Goal: Information Seeking & Learning: Learn about a topic

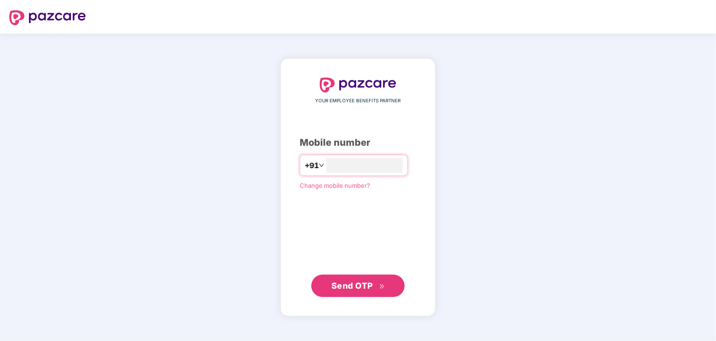
type input "**********"
click at [363, 279] on span "Send OTP" at bounding box center [359, 285] width 54 height 13
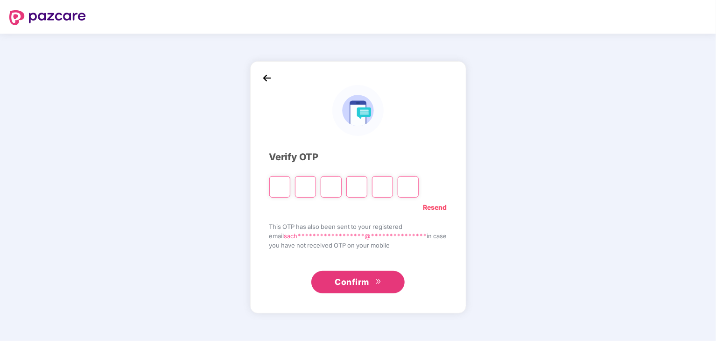
type input "*"
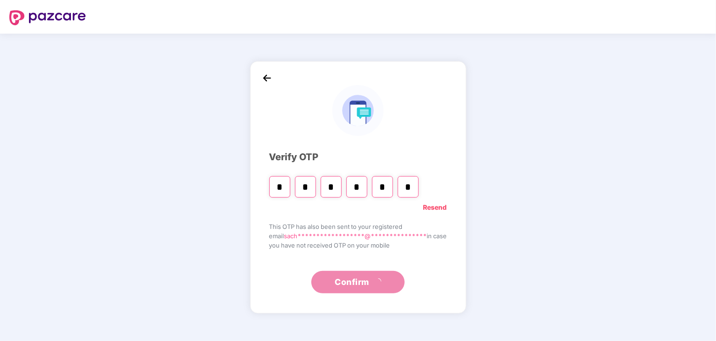
type input "*"
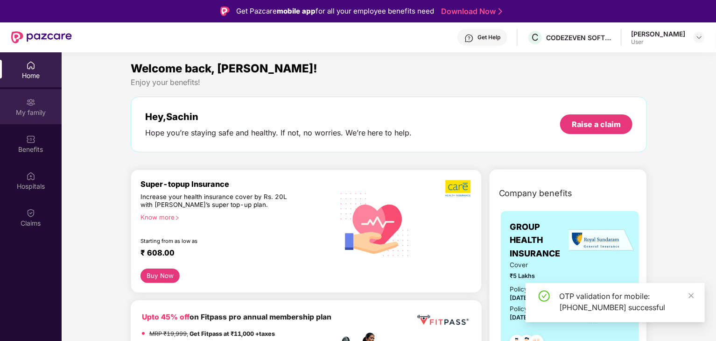
click at [30, 106] on img at bounding box center [30, 102] width 9 height 9
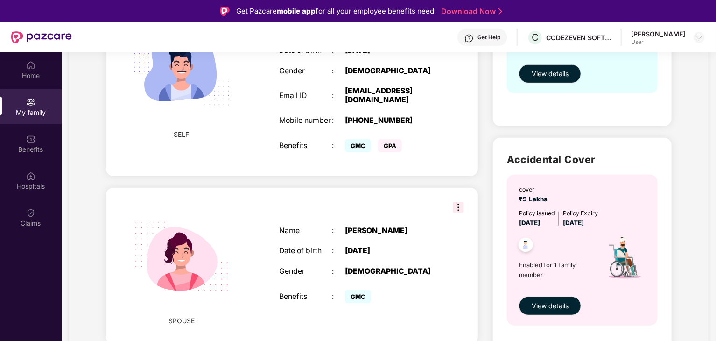
scroll to position [226, 0]
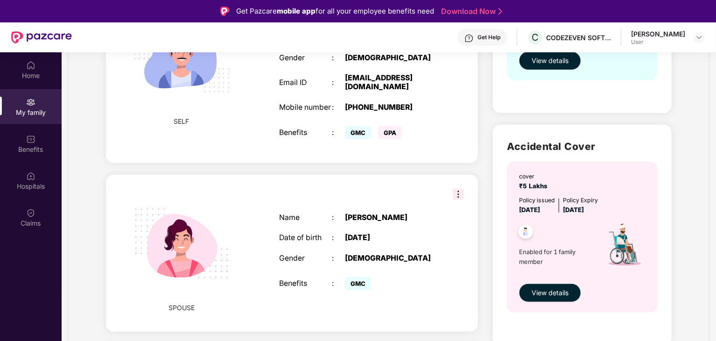
click at [460, 200] on img at bounding box center [458, 194] width 11 height 11
click at [404, 187] on div "SPOUSE Name : [PERSON_NAME] Date of birth : [DEMOGRAPHIC_DATA] Gender : [DEMOGR…" at bounding box center [292, 253] width 372 height 157
click at [695, 36] on div at bounding box center [699, 37] width 11 height 11
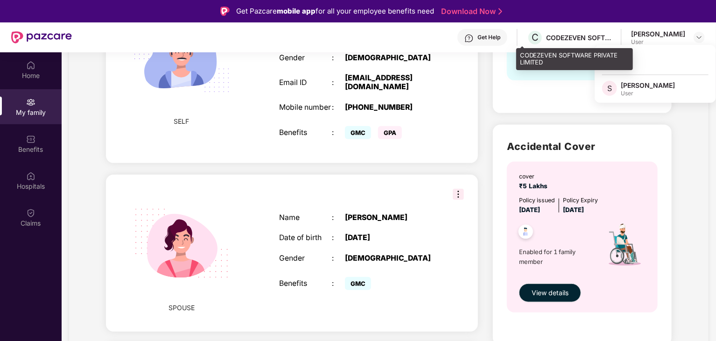
click at [568, 33] on div "CODEZEVEN SOFTWARE PRIVATE LIMITED" at bounding box center [578, 37] width 65 height 9
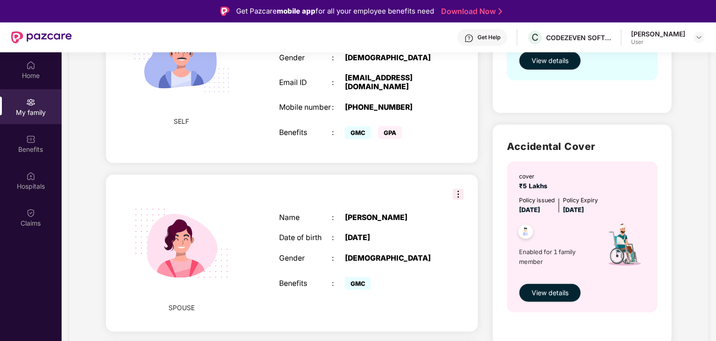
click at [471, 42] on div "Get Help" at bounding box center [483, 37] width 50 height 17
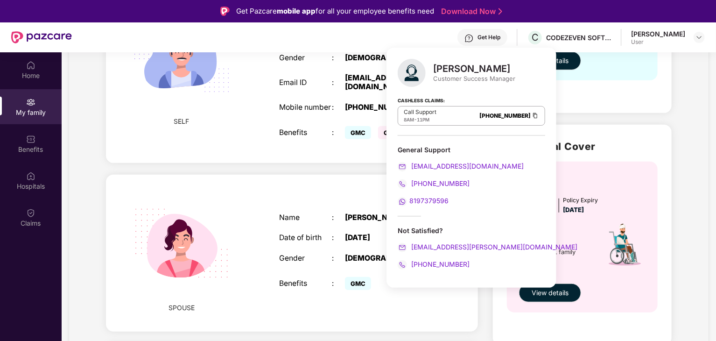
click at [381, 49] on div "Get Help C CODEZEVEN SOFTWARE PRIVATE LIMITED [PERSON_NAME] User" at bounding box center [388, 37] width 633 height 30
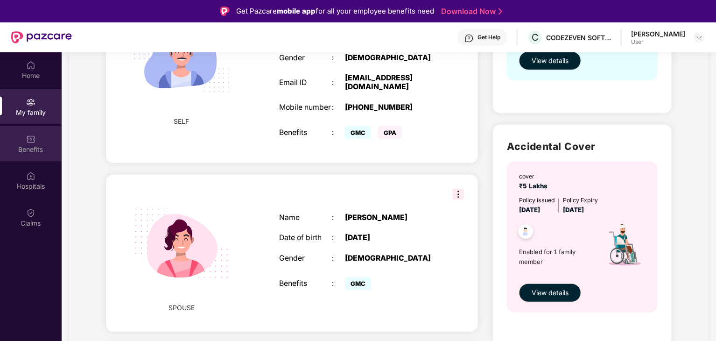
click at [21, 153] on div "Benefits" at bounding box center [31, 149] width 62 height 9
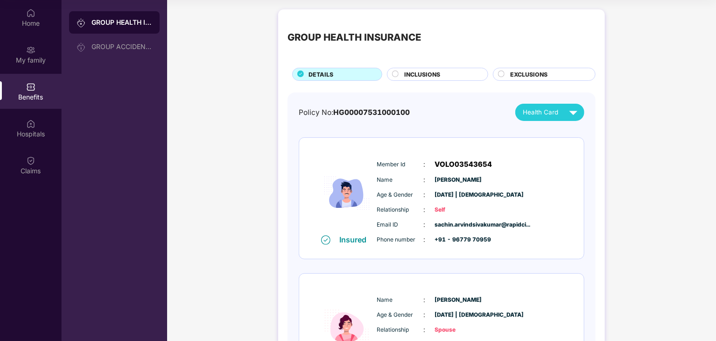
scroll to position [0, 0]
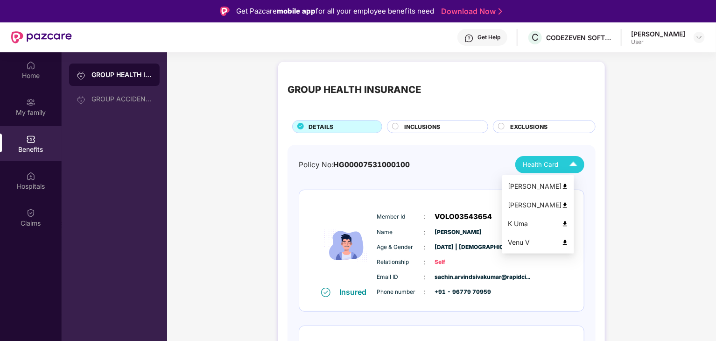
click at [563, 165] on div "Health Card" at bounding box center [552, 164] width 59 height 16
click at [569, 202] on img at bounding box center [565, 205] width 7 height 7
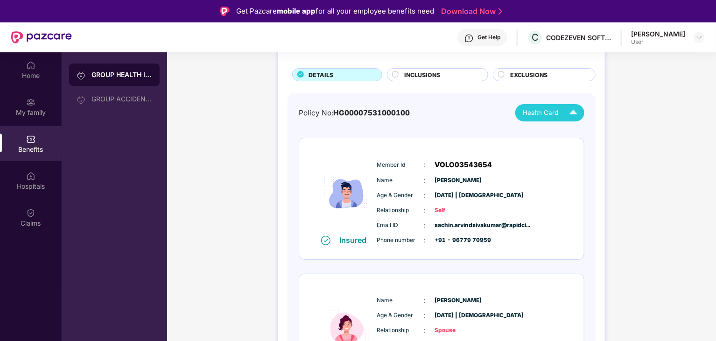
scroll to position [60, 0]
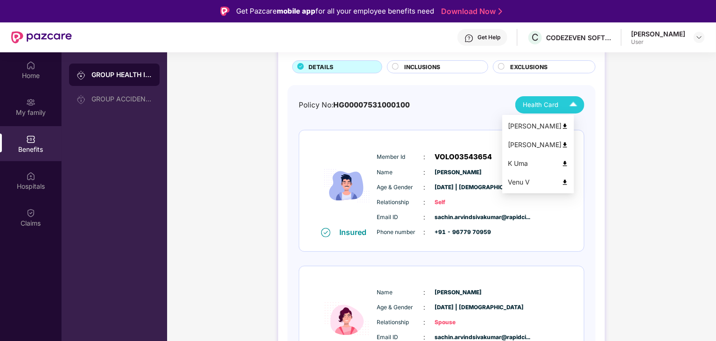
click at [566, 106] on img at bounding box center [574, 105] width 16 height 16
click at [569, 124] on img at bounding box center [565, 126] width 7 height 7
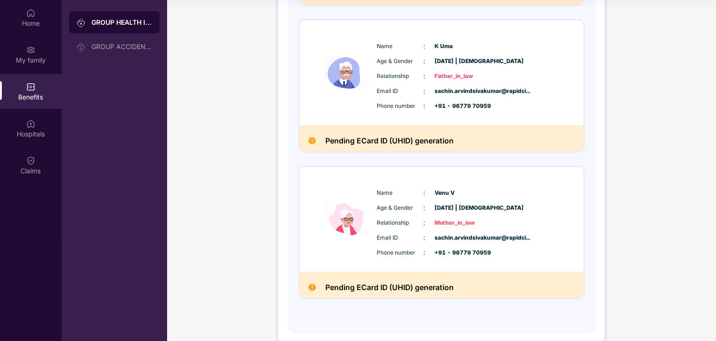
scroll to position [0, 0]
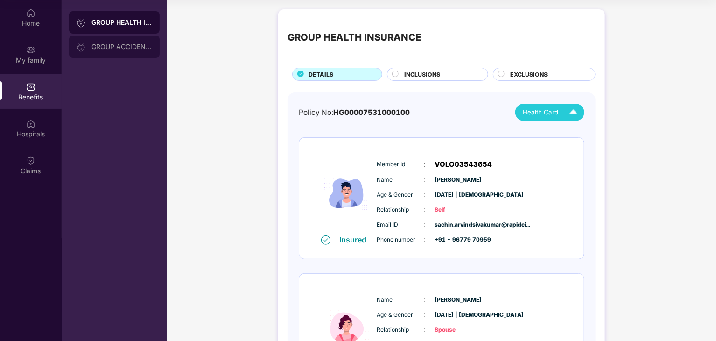
click at [123, 48] on div "GROUP ACCIDENTAL INSURANCE" at bounding box center [122, 46] width 61 height 7
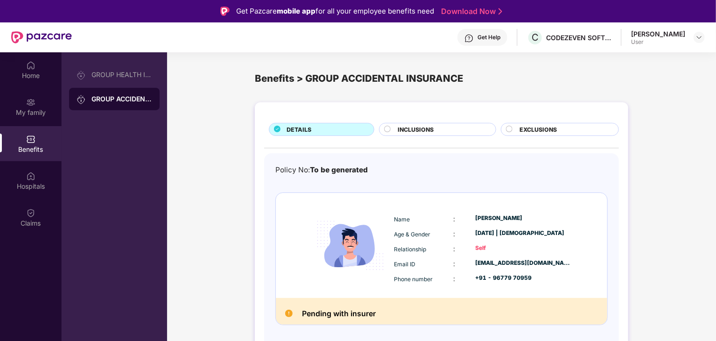
click at [433, 121] on div "DETAILS INCLUSIONS EXCLUSIONS Policy No: To be generated Name : [PERSON_NAME] A…" at bounding box center [442, 235] width 374 height 267
click at [21, 114] on div "My family" at bounding box center [31, 112] width 62 height 9
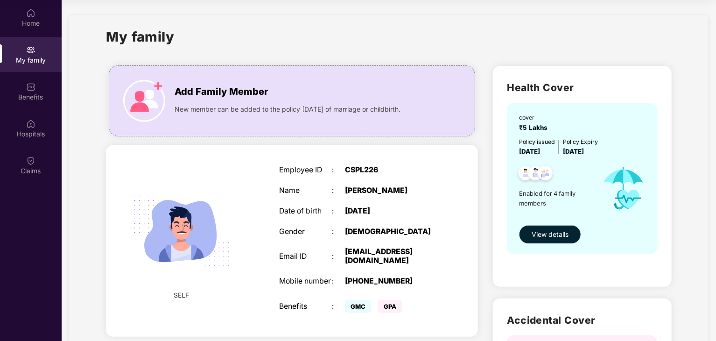
click at [563, 233] on span "View details" at bounding box center [550, 234] width 37 height 10
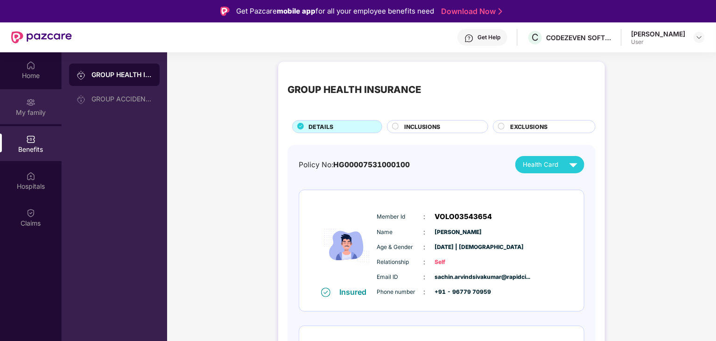
click at [29, 110] on div "My family" at bounding box center [31, 112] width 62 height 9
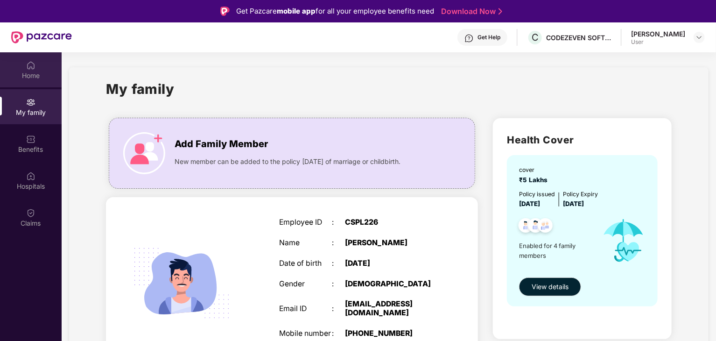
click at [32, 84] on div "Home" at bounding box center [31, 69] width 62 height 35
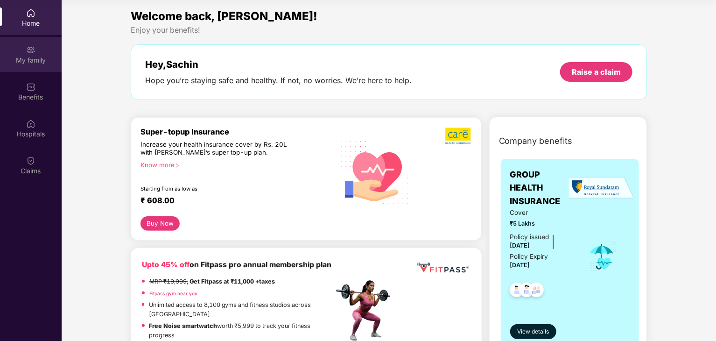
click at [32, 45] on img at bounding box center [30, 49] width 9 height 9
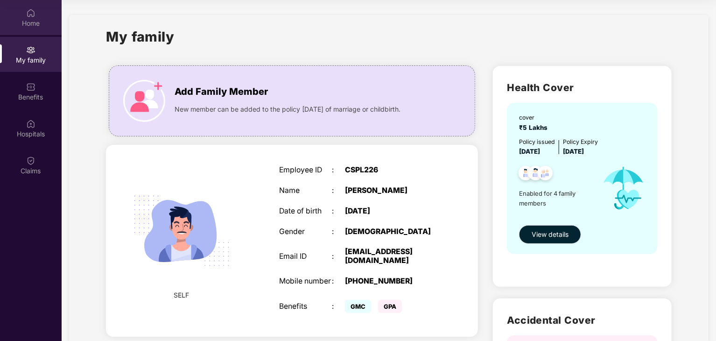
click at [32, 28] on div "Home" at bounding box center [31, 23] width 62 height 9
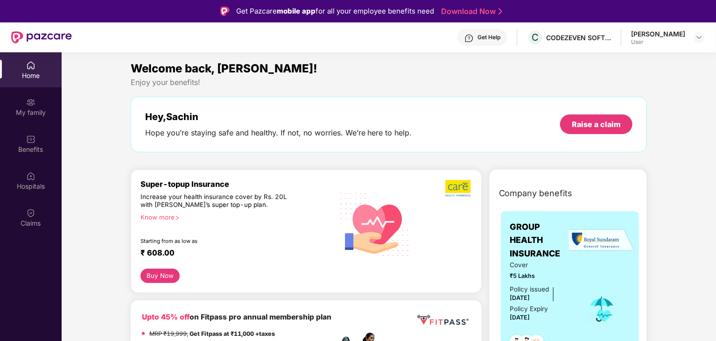
click at [478, 35] on div "Get Help" at bounding box center [489, 37] width 23 height 7
click at [697, 35] on img at bounding box center [699, 37] width 7 height 7
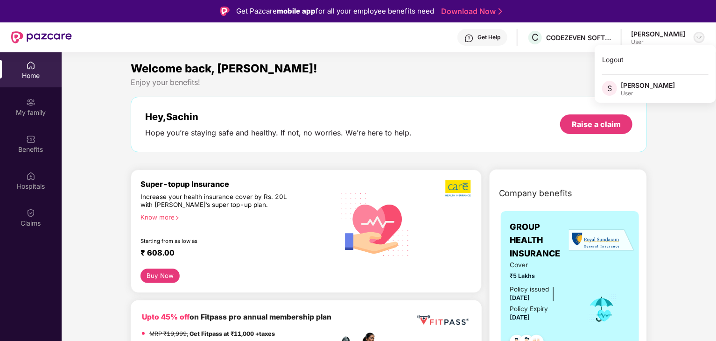
click at [697, 35] on img at bounding box center [699, 37] width 7 height 7
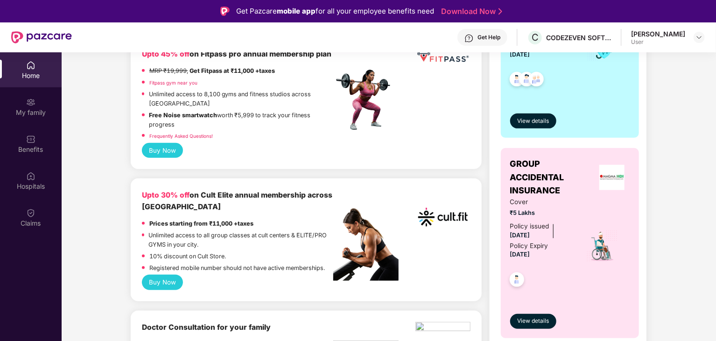
scroll to position [370, 0]
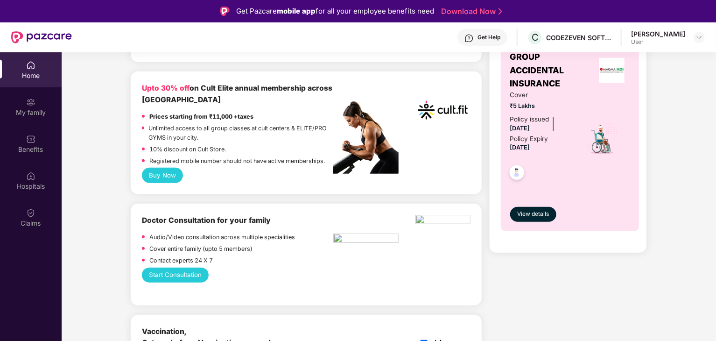
click at [654, 187] on div "Company benefits GROUP HEALTH INSURANCE Cover ₹5 Lakhs Policy issued [DATE] Pol…" at bounding box center [568, 31] width 198 height 441
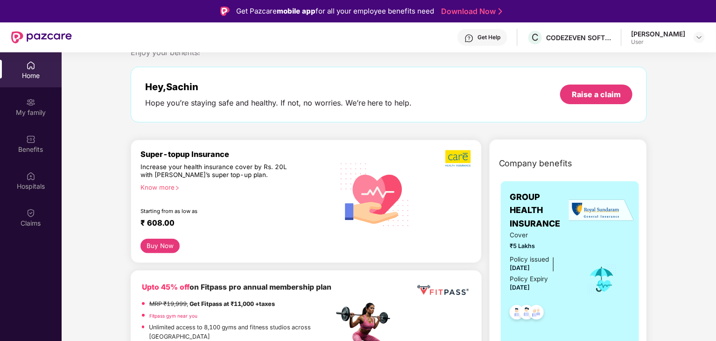
scroll to position [0, 0]
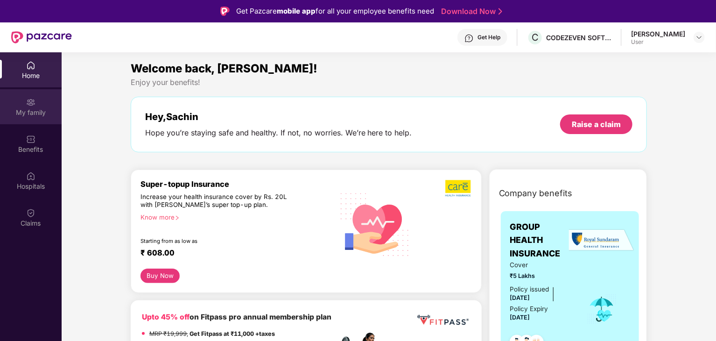
click at [30, 111] on div "My family" at bounding box center [31, 112] width 62 height 9
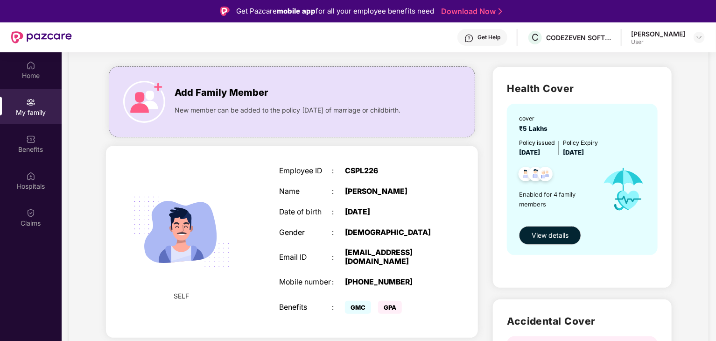
scroll to position [50, 0]
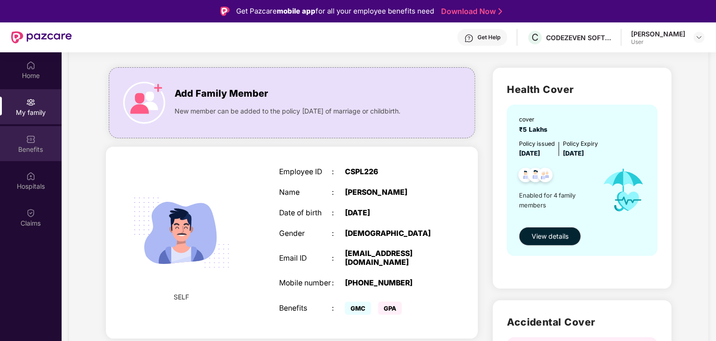
click at [43, 145] on div "Benefits" at bounding box center [31, 149] width 62 height 9
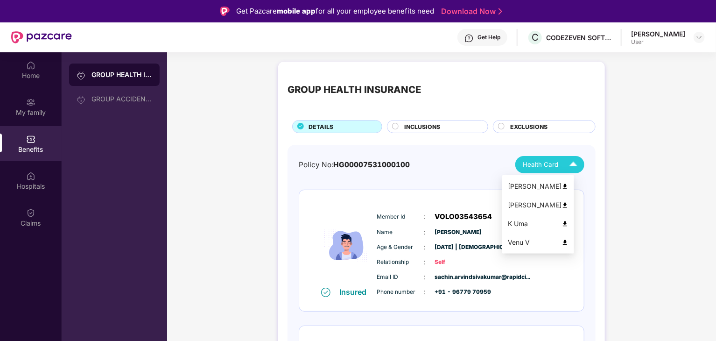
click at [542, 157] on div "Health Card" at bounding box center [552, 164] width 59 height 16
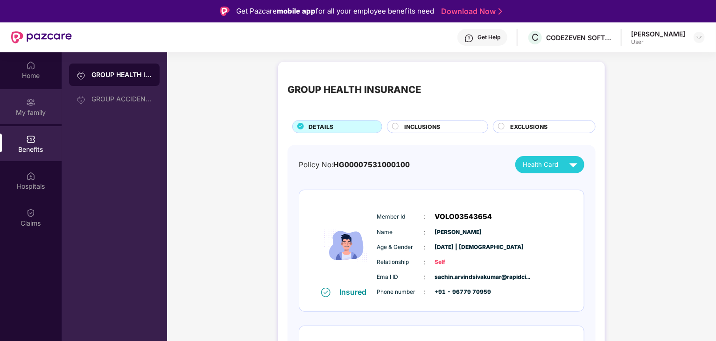
click at [47, 104] on div "My family" at bounding box center [31, 106] width 62 height 35
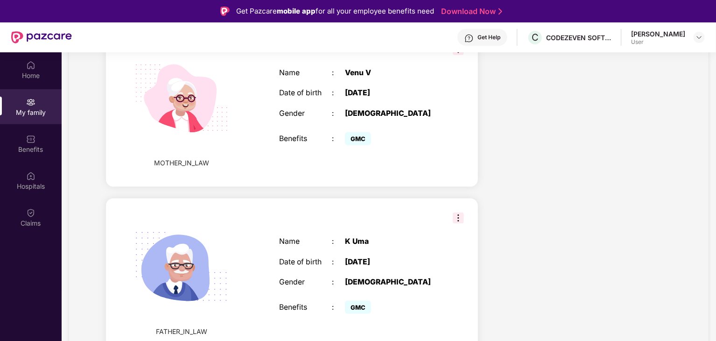
scroll to position [52, 0]
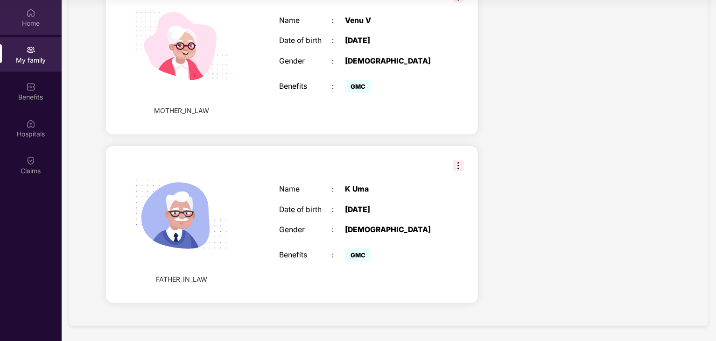
click at [35, 23] on div "Home" at bounding box center [31, 22] width 62 height 9
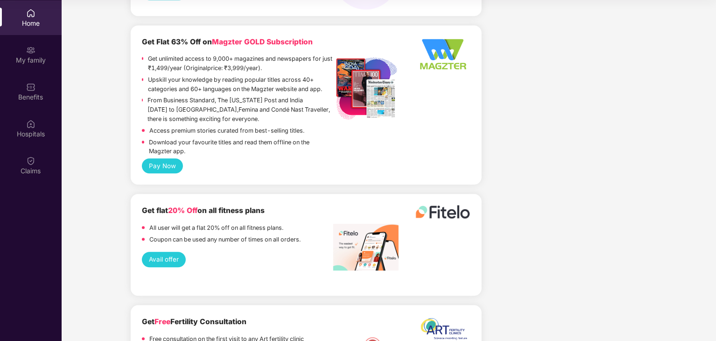
scroll to position [1091, 0]
